Goal: Task Accomplishment & Management: Manage account settings

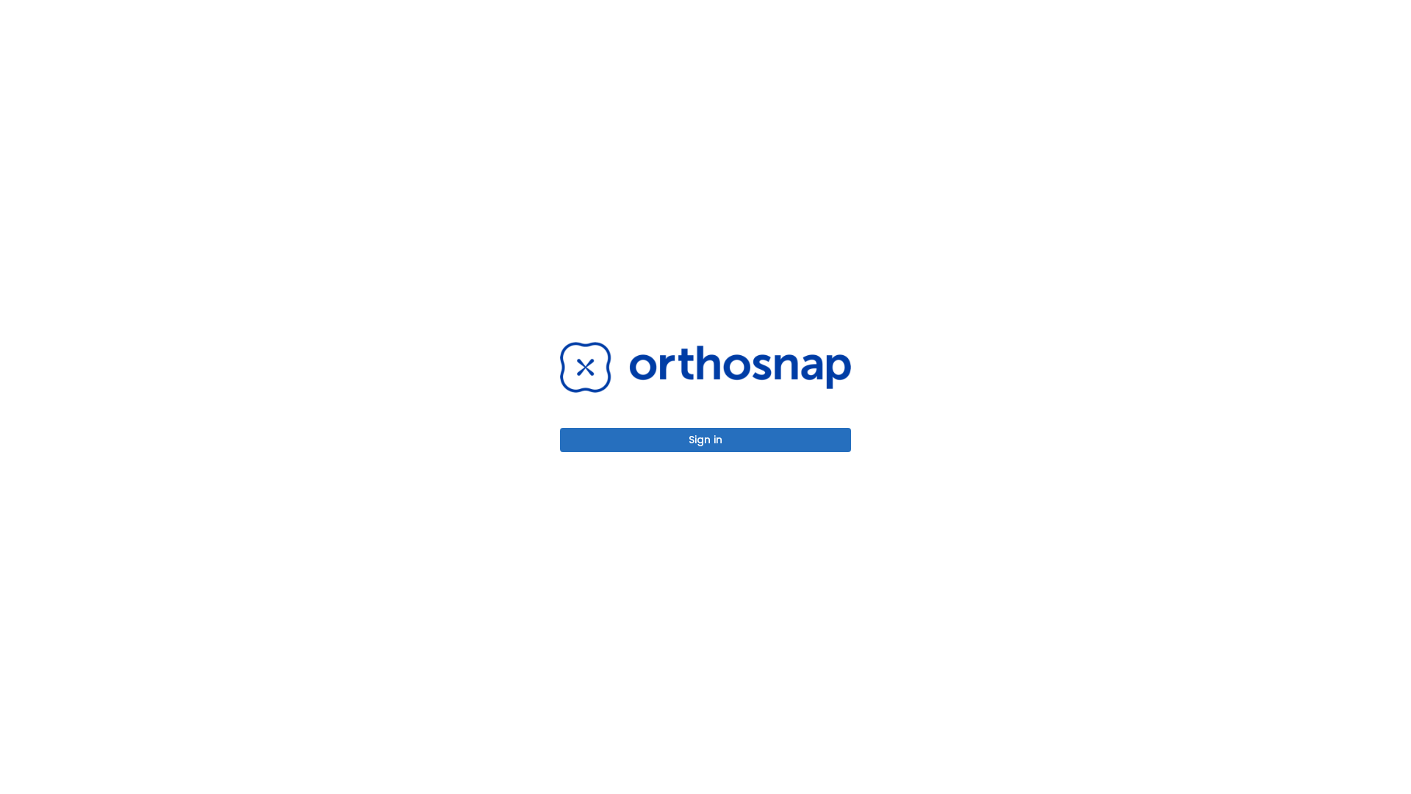
click at [706, 440] on button "Sign in" at bounding box center [705, 440] width 291 height 24
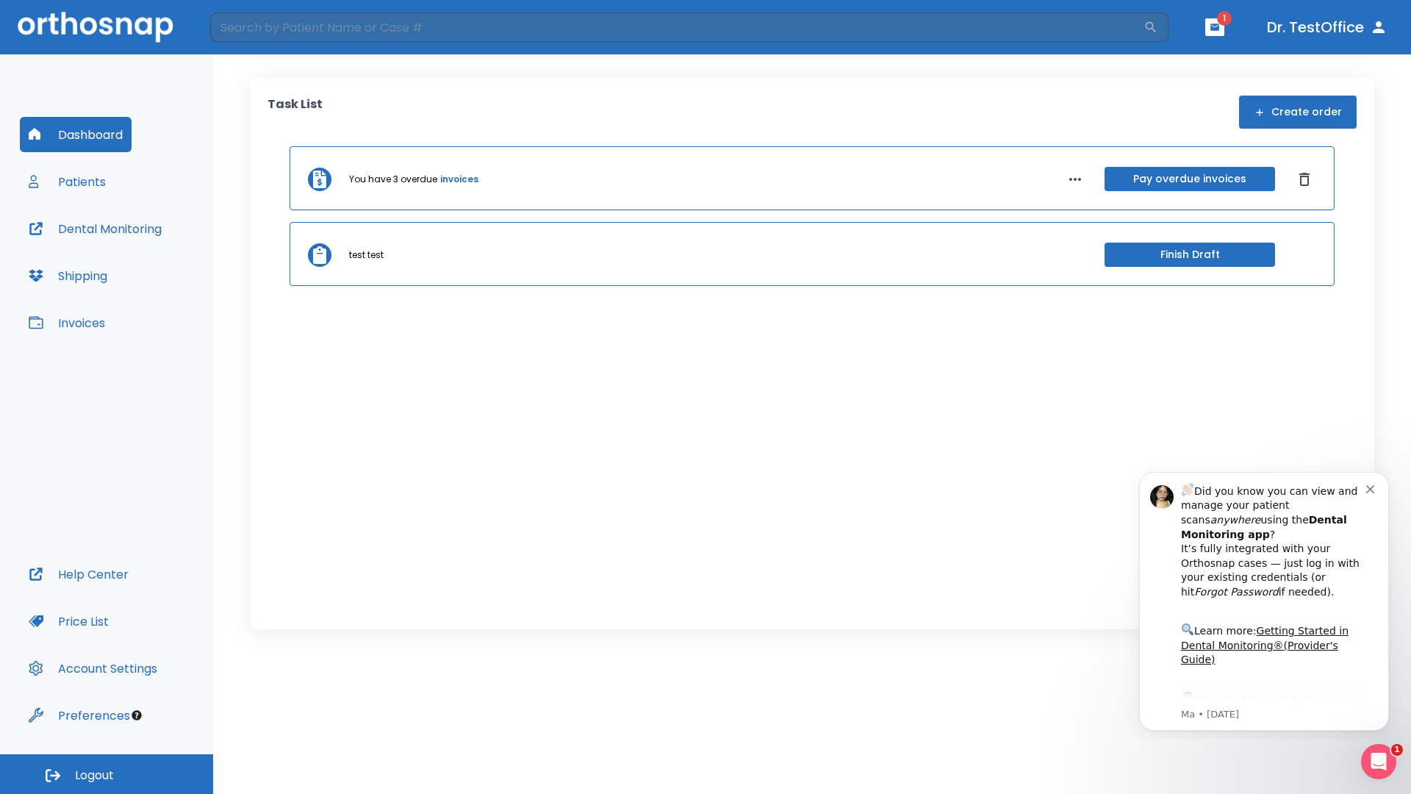
click at [107, 774] on span "Logout" at bounding box center [94, 775] width 39 height 16
